Goal: Information Seeking & Learning: Learn about a topic

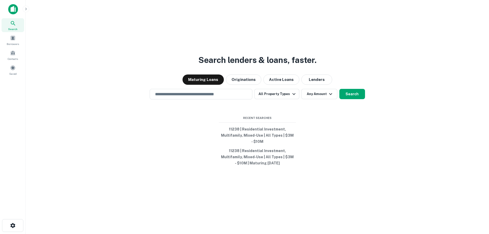
click at [455, 47] on div "Search lenders & loans, faster. Maturing Loans Originations Active Loans Lender…" at bounding box center [257, 129] width 455 height 234
click at [14, 54] on span at bounding box center [13, 53] width 6 height 6
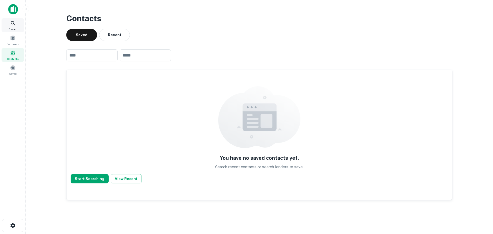
click at [13, 23] on icon at bounding box center [13, 23] width 6 height 6
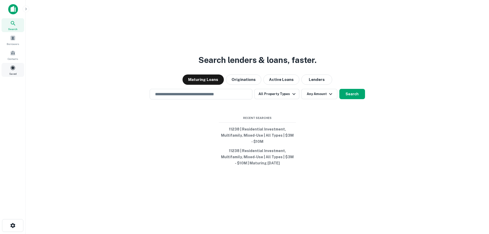
click at [14, 69] on span at bounding box center [13, 68] width 6 height 6
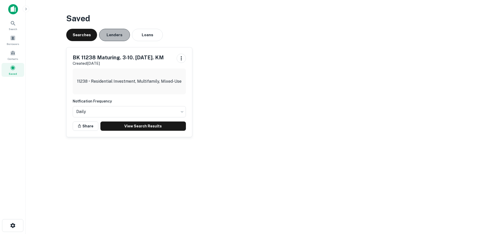
click at [115, 34] on button "Lenders" at bounding box center [114, 35] width 31 height 12
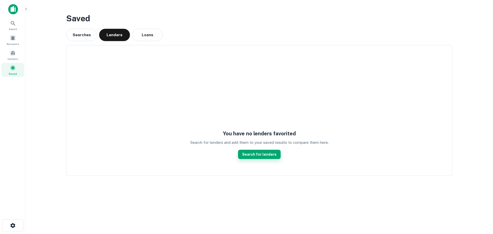
click at [250, 156] on link "Search for lenders" at bounding box center [259, 154] width 43 height 9
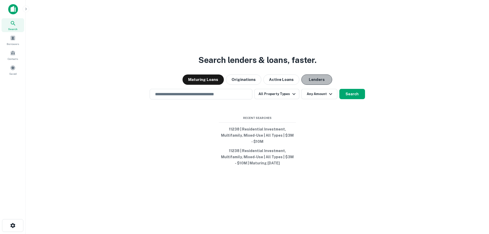
click at [307, 79] on button "Lenders" at bounding box center [316, 79] width 31 height 10
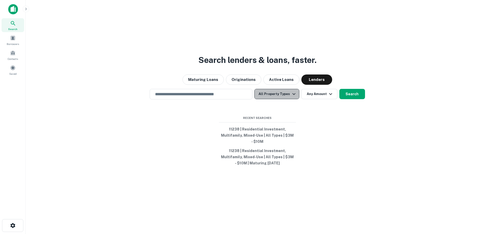
click at [288, 97] on button "All Property Types" at bounding box center [276, 94] width 45 height 10
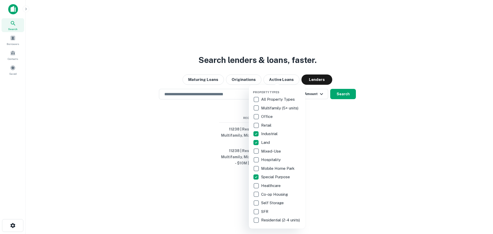
click at [332, 134] on div at bounding box center [246, 117] width 493 height 234
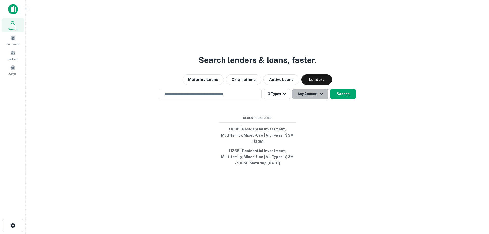
click at [324, 94] on button "Any Amount" at bounding box center [310, 94] width 36 height 10
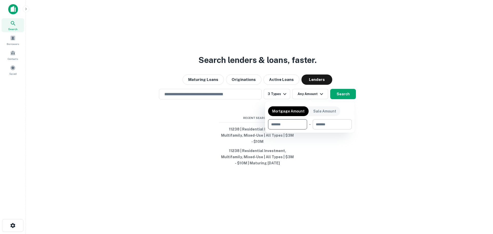
click at [336, 126] on input "number" at bounding box center [330, 124] width 35 height 10
click at [289, 127] on input "number" at bounding box center [285, 124] width 35 height 10
type input "*******"
click at [337, 176] on div at bounding box center [246, 117] width 493 height 234
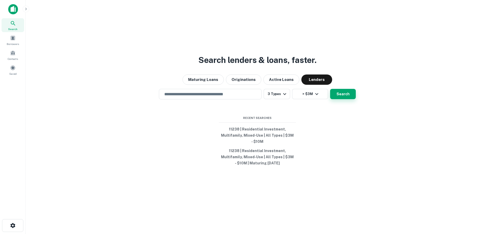
click at [340, 95] on button "Search" at bounding box center [343, 94] width 26 height 10
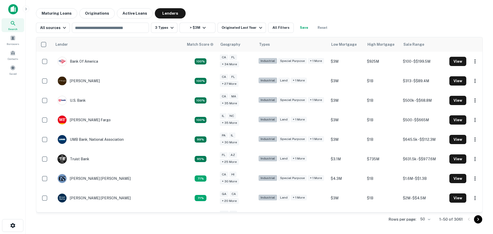
click at [238, 7] on main "Maturing Loans Originations Active Loans Lenders All sources ​ 3 Types > $3M Or…" at bounding box center [259, 117] width 467 height 234
click at [166, 29] on button "3 Types" at bounding box center [164, 28] width 26 height 10
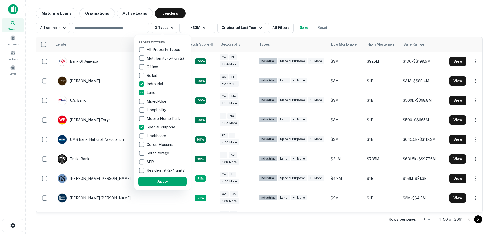
click at [222, 9] on div at bounding box center [246, 117] width 493 height 234
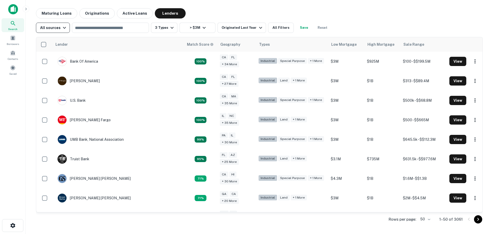
click at [54, 30] on div "All sources" at bounding box center [53, 28] width 27 height 6
click at [217, 12] on div at bounding box center [246, 117] width 493 height 234
click at [283, 27] on button "All Filters" at bounding box center [281, 28] width 26 height 10
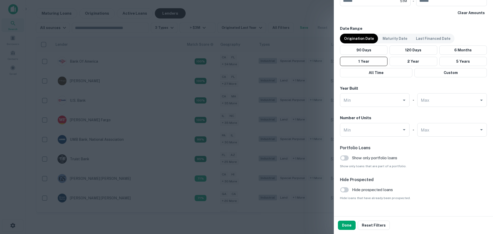
scroll to position [301, 0]
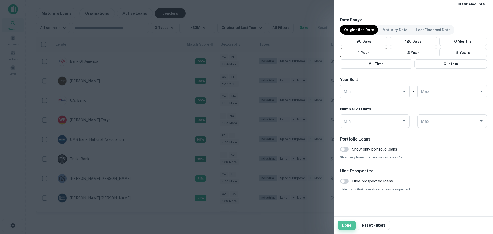
click at [349, 226] on button "Done" at bounding box center [347, 224] width 18 height 9
